Goal: Manage account settings

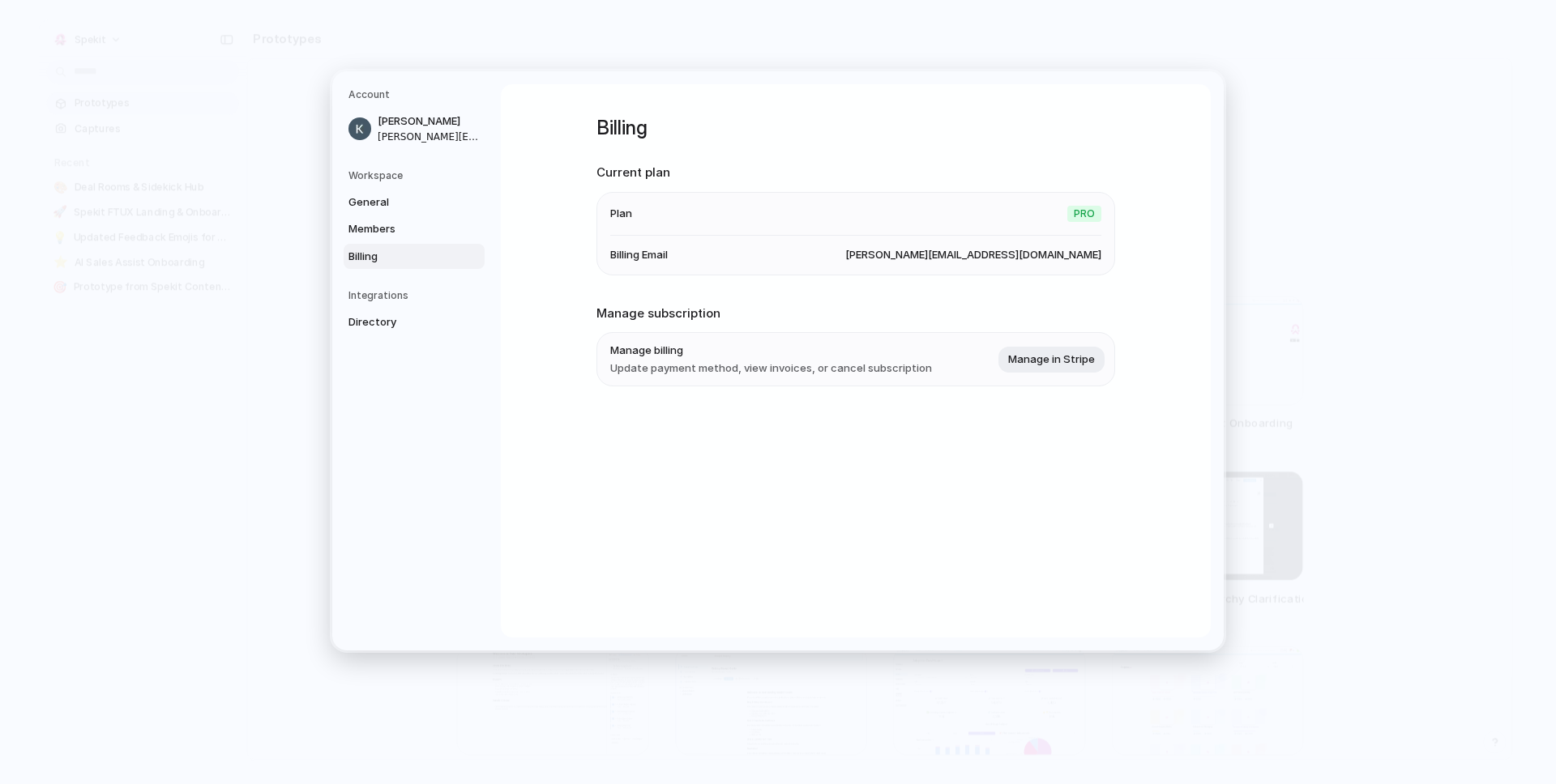
click at [873, 176] on h2 "Current plan" at bounding box center [856, 173] width 519 height 19
click at [1103, 116] on h1 "Billing" at bounding box center [856, 128] width 519 height 29
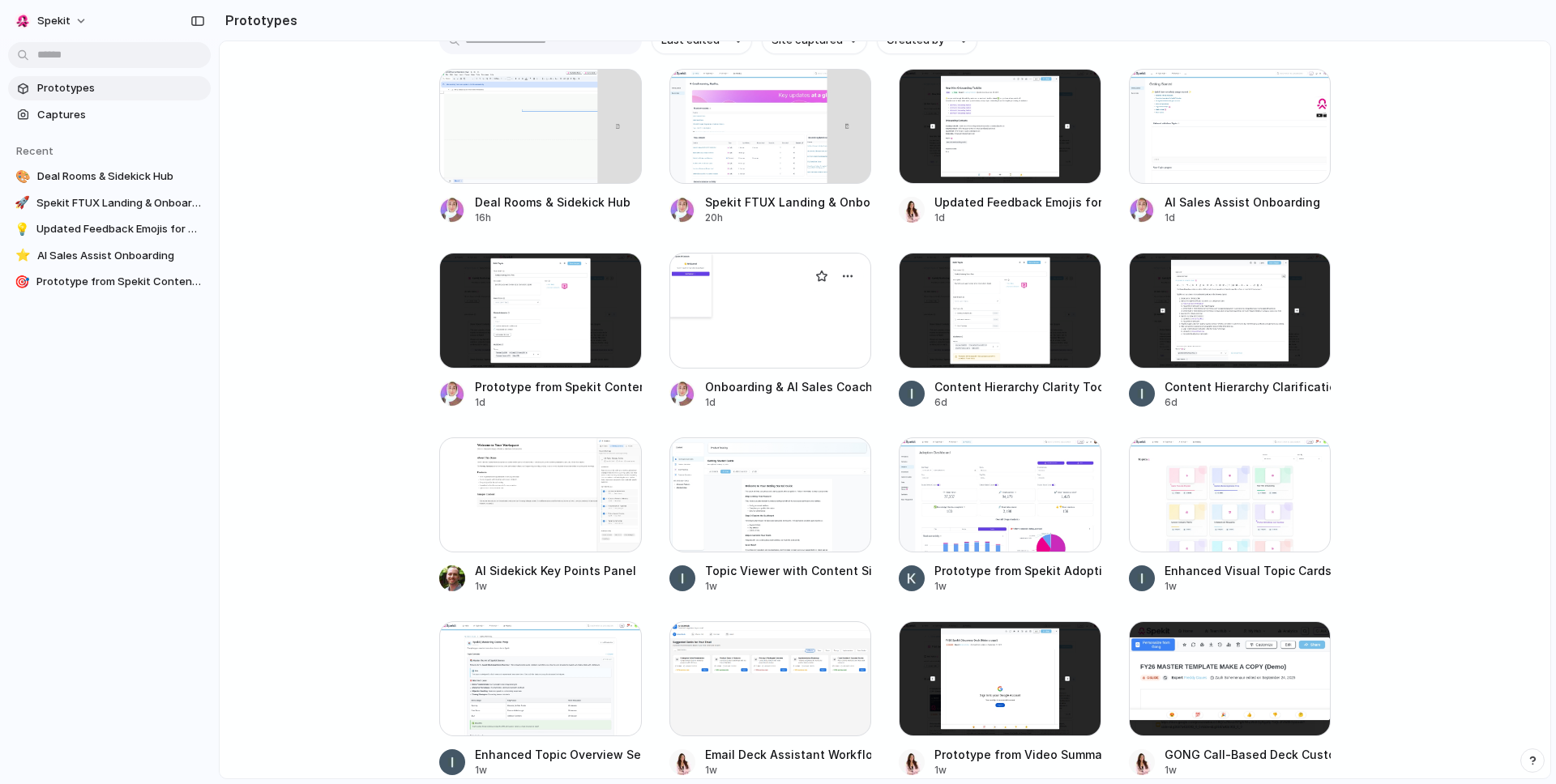
scroll to position [203, 0]
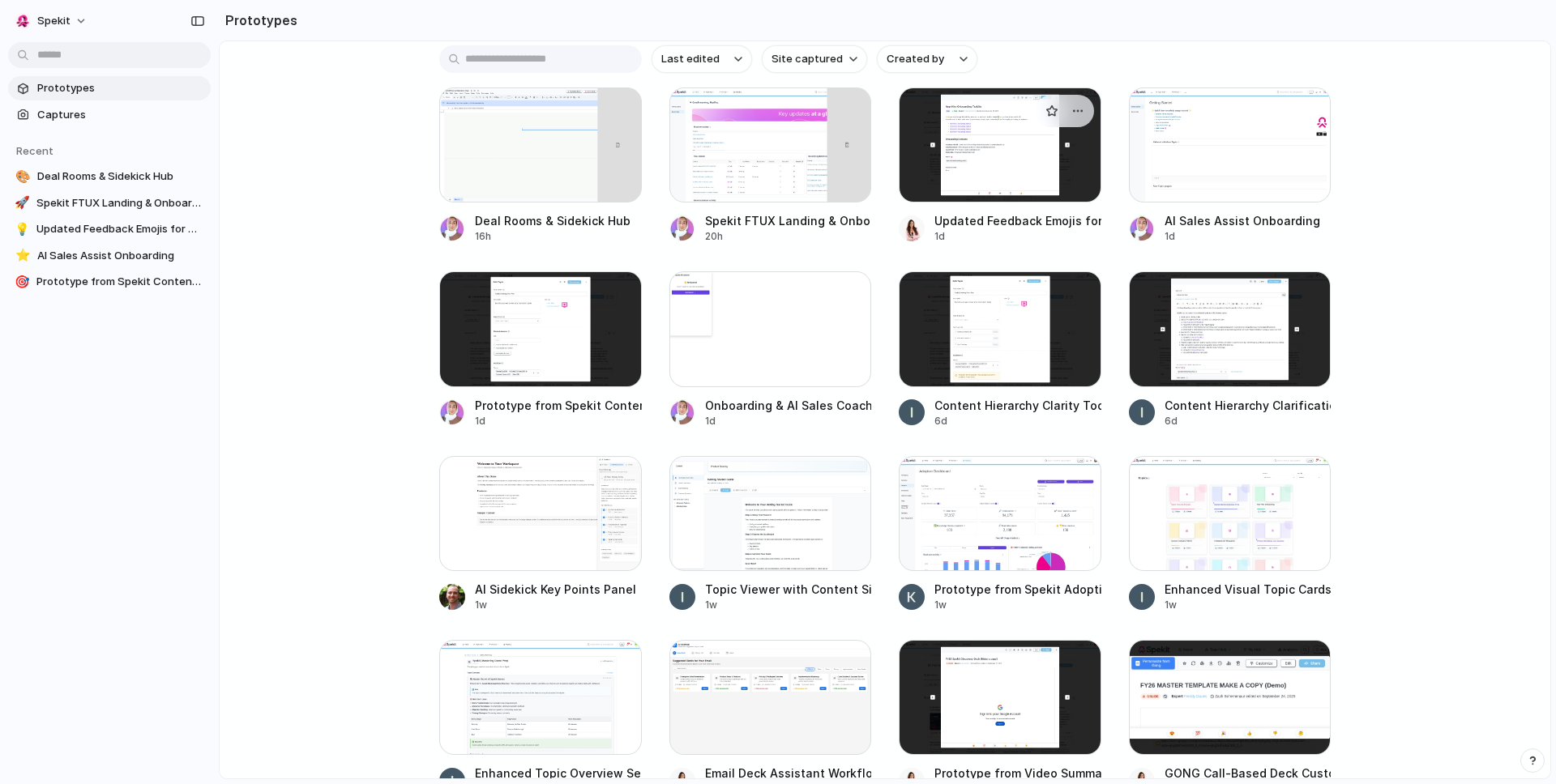
click at [1005, 191] on div at bounding box center [1000, 145] width 203 height 115
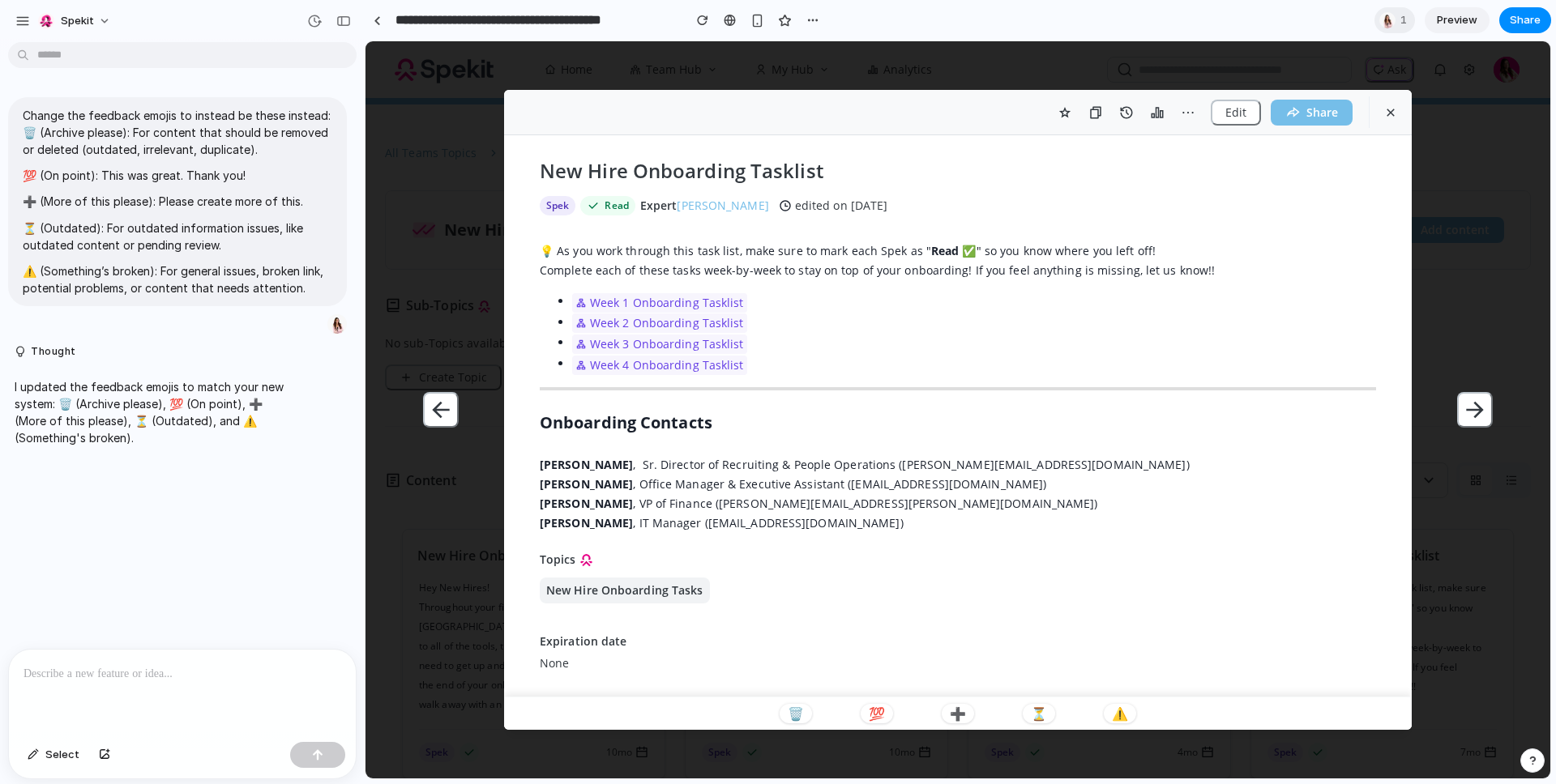
scroll to position [22, 0]
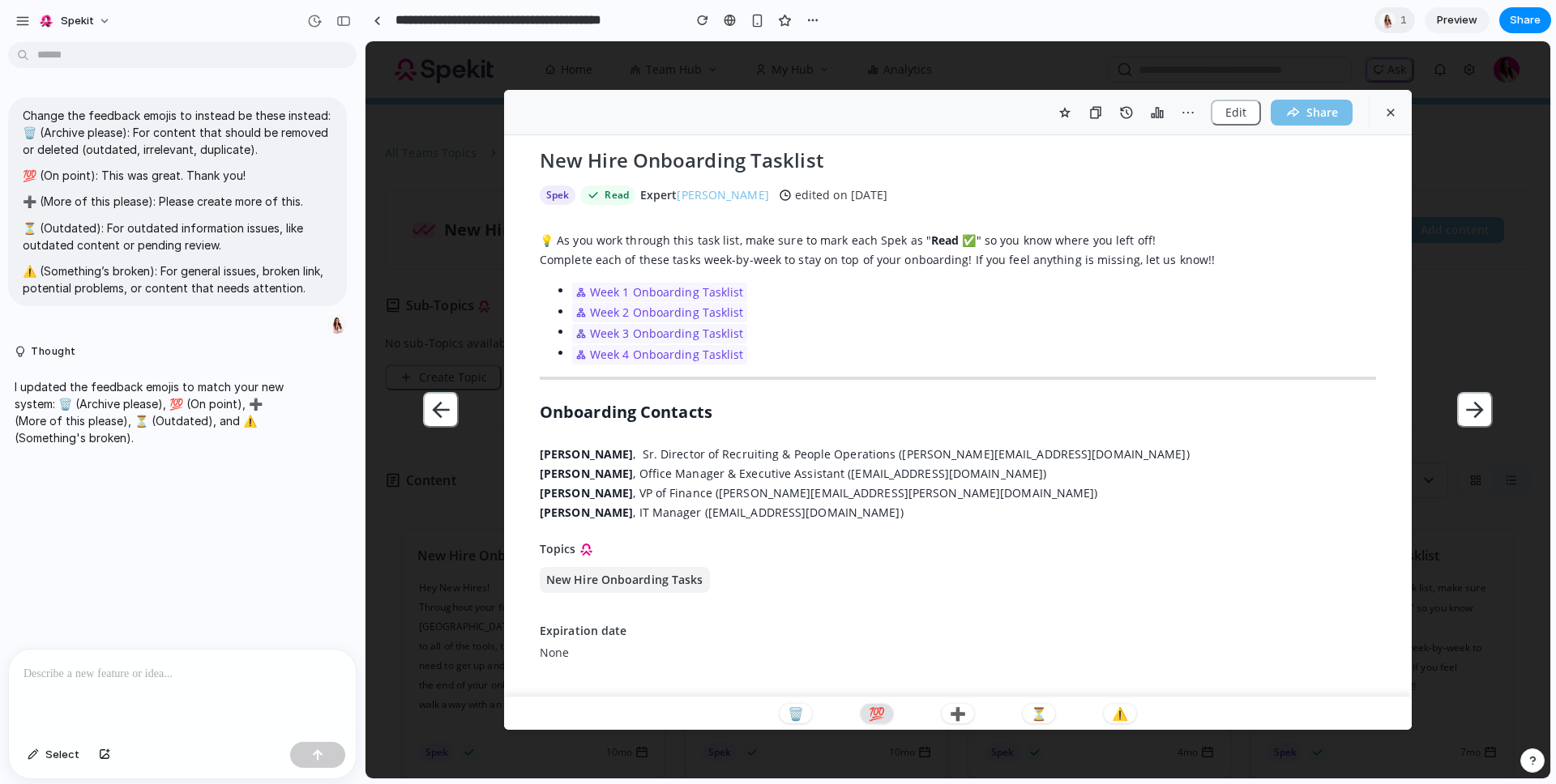
click at [877, 707] on p "💯" at bounding box center [877, 713] width 16 height 13
click at [153, 687] on div at bounding box center [183, 692] width 347 height 86
click at [190, 679] on div "**********" at bounding box center [183, 692] width 347 height 86
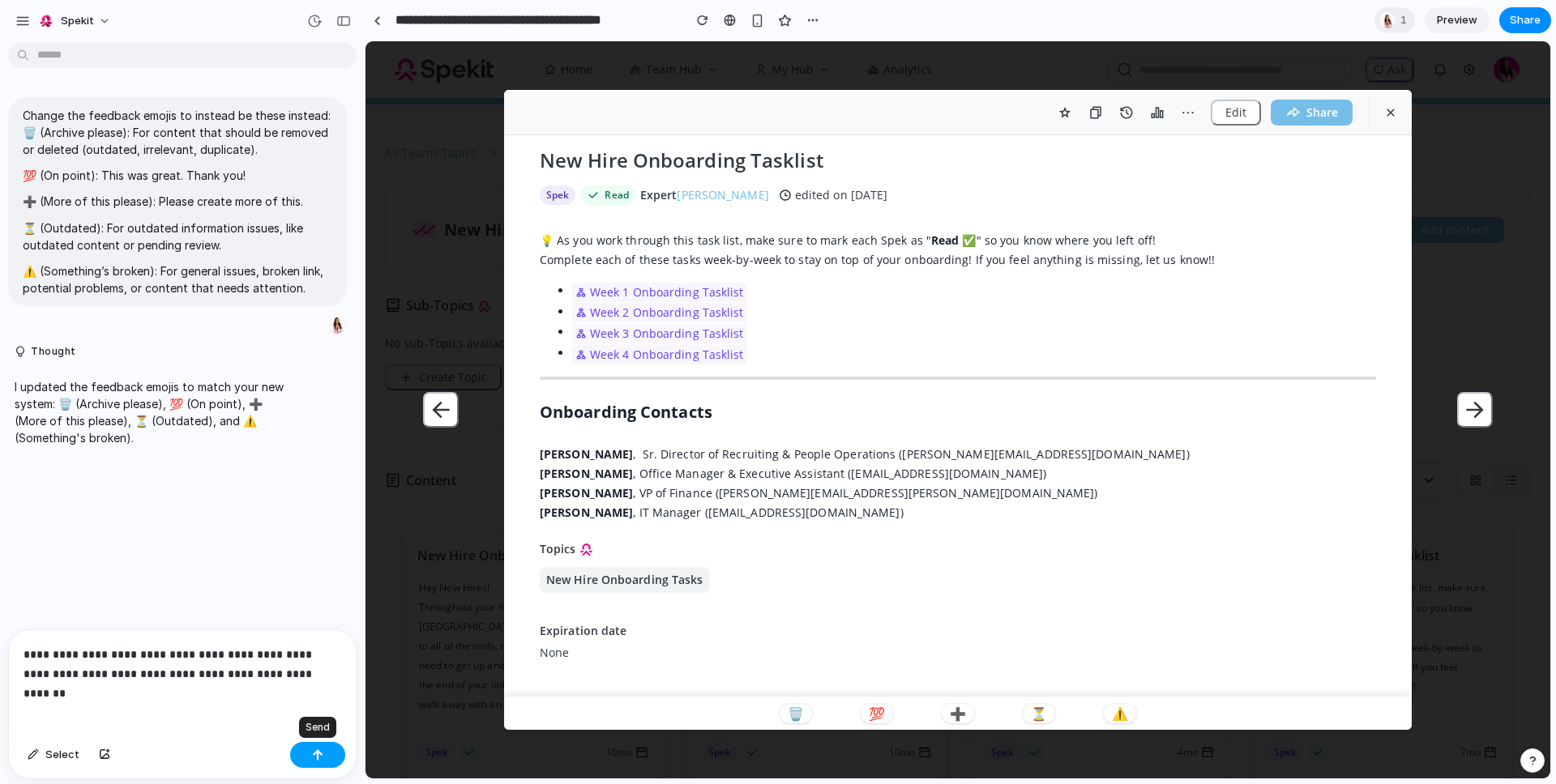
click at [318, 752] on div "button" at bounding box center [317, 754] width 11 height 11
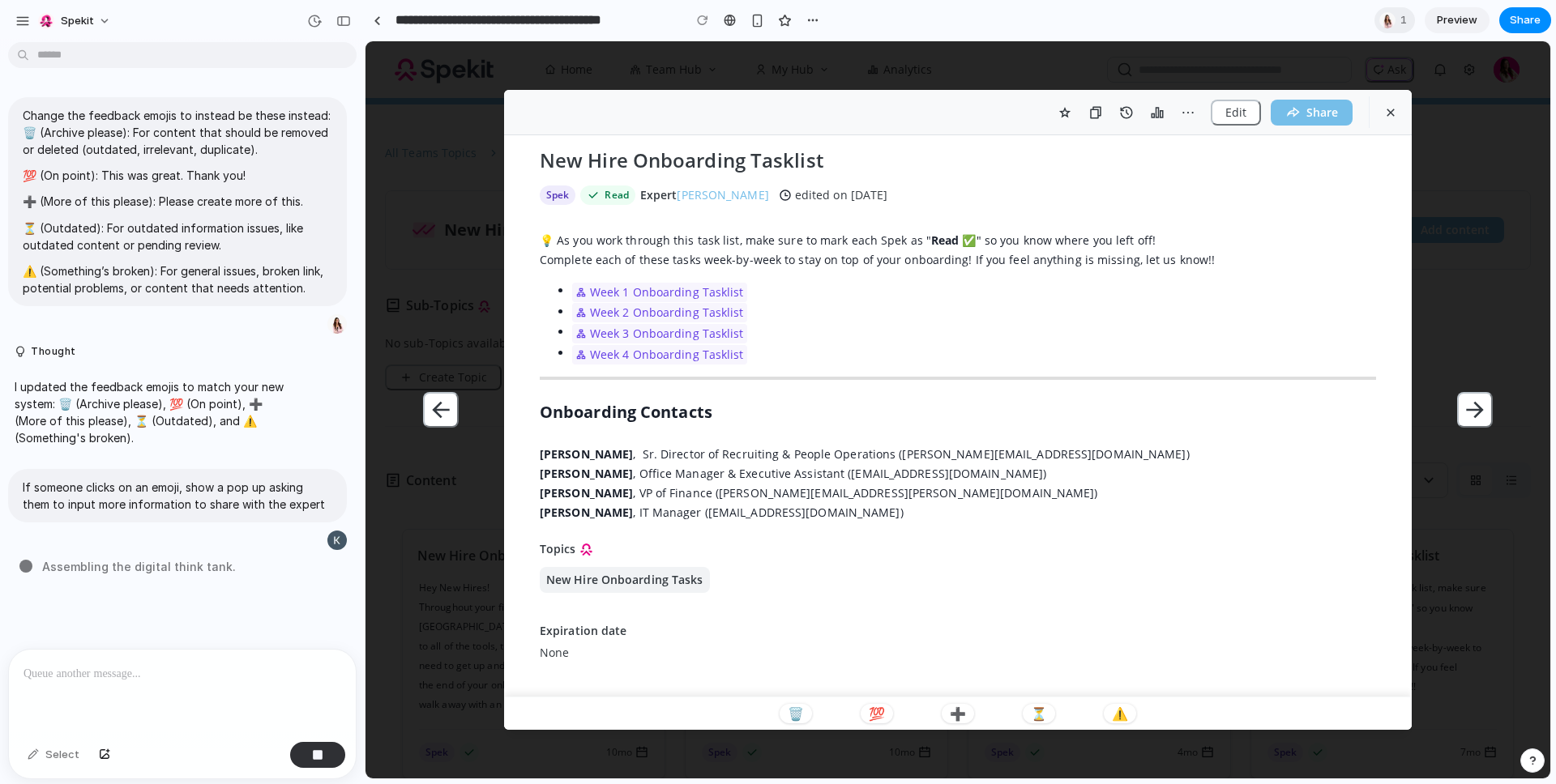
click at [3, 347] on div "Thought" at bounding box center [178, 351] width 355 height 33
click at [18, 349] on button "Thought" at bounding box center [150, 352] width 270 height 14
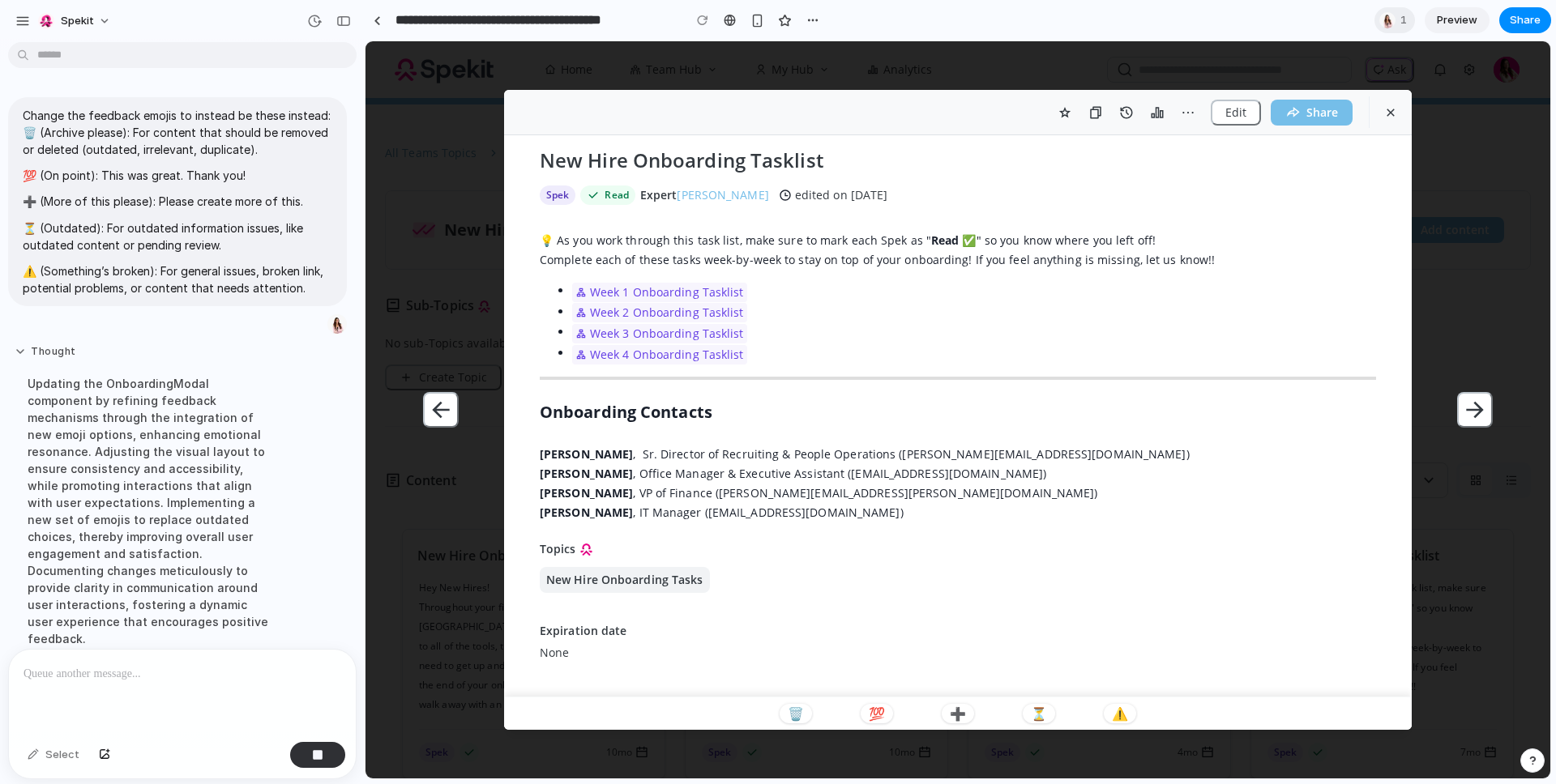
click at [18, 349] on button "Thought" at bounding box center [150, 352] width 270 height 14
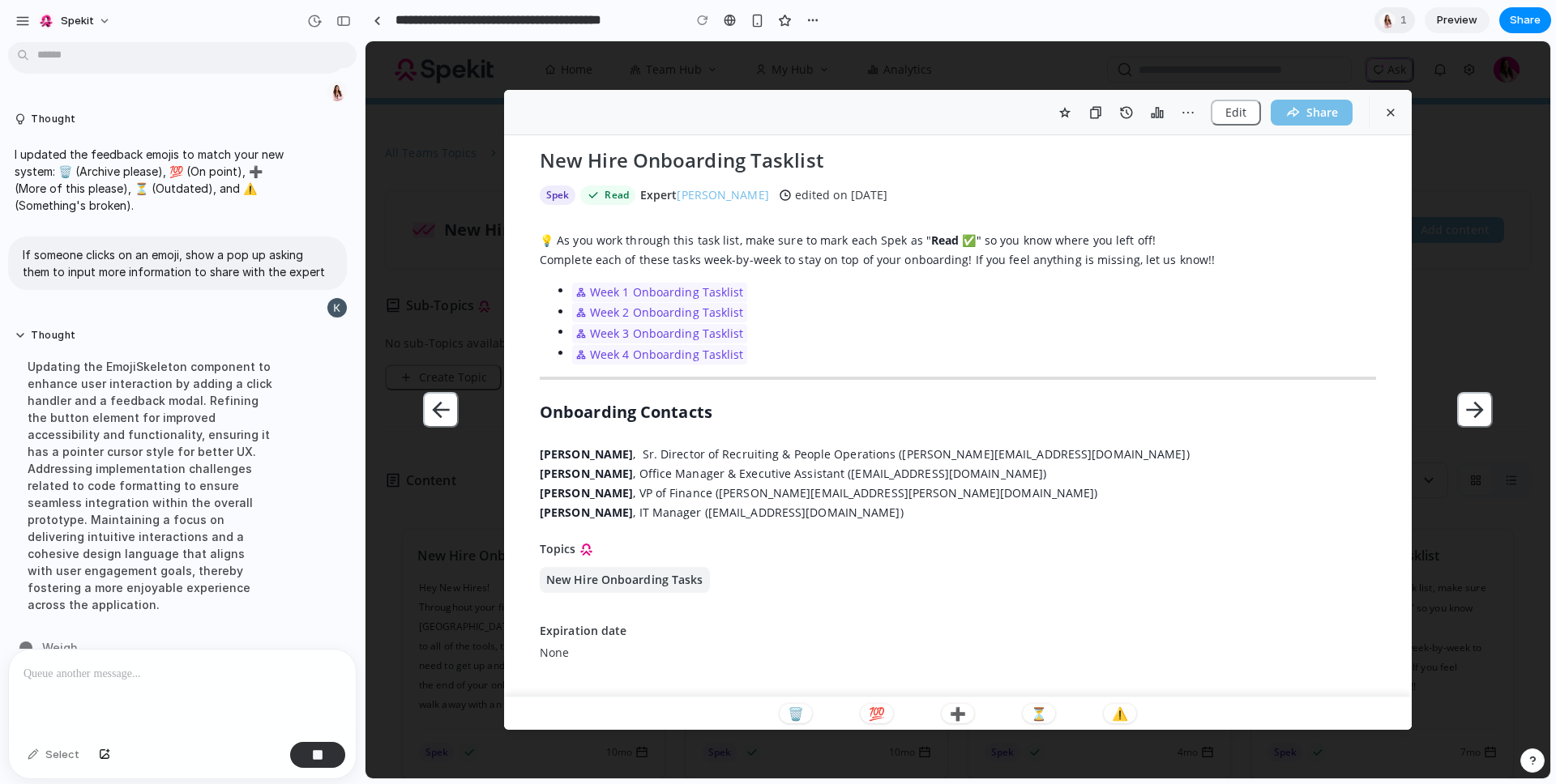
scroll to position [248, 0]
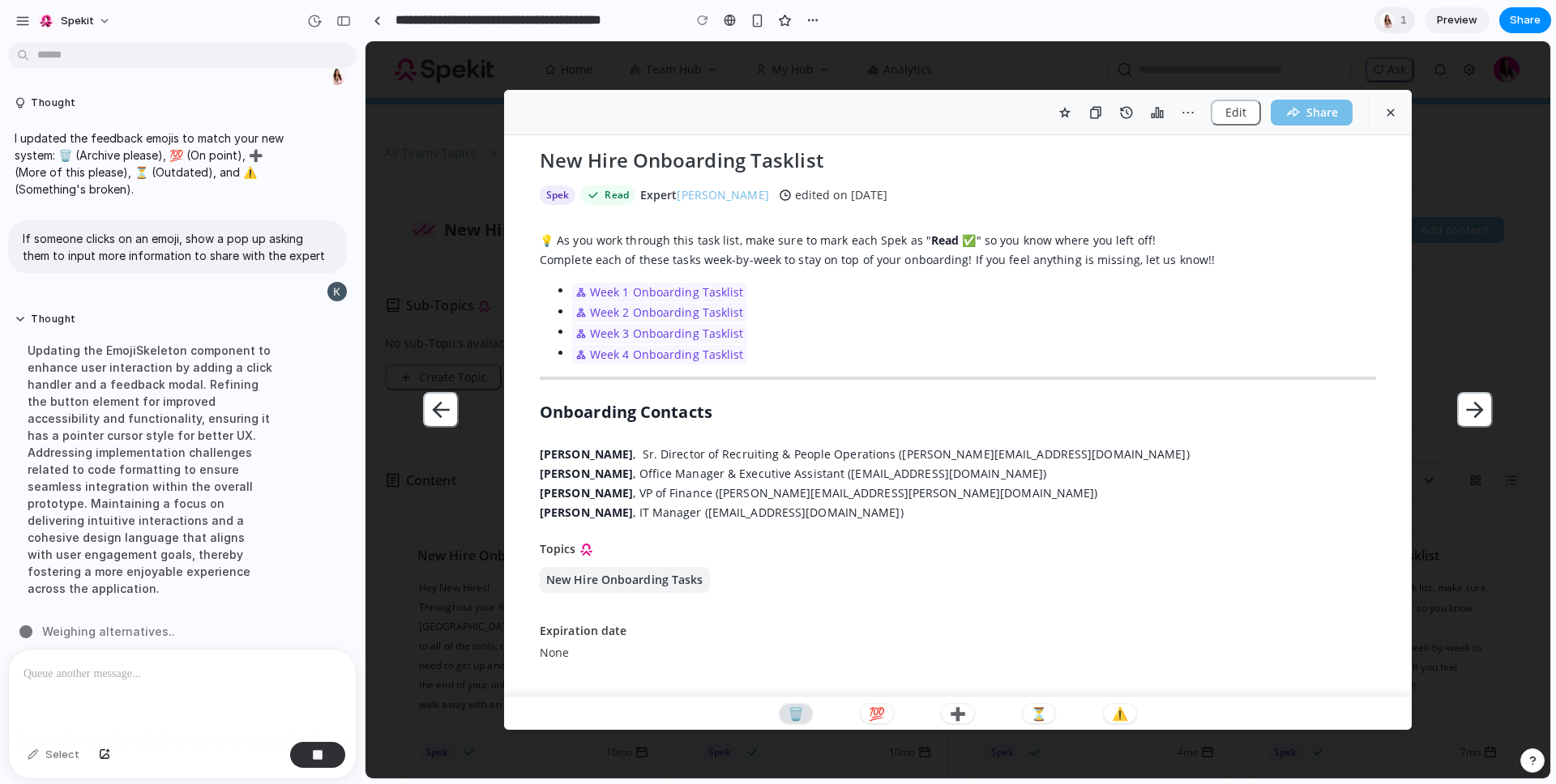
click at [793, 711] on p "🗑️" at bounding box center [795, 713] width 16 height 13
